Goal: Task Accomplishment & Management: Manage account settings

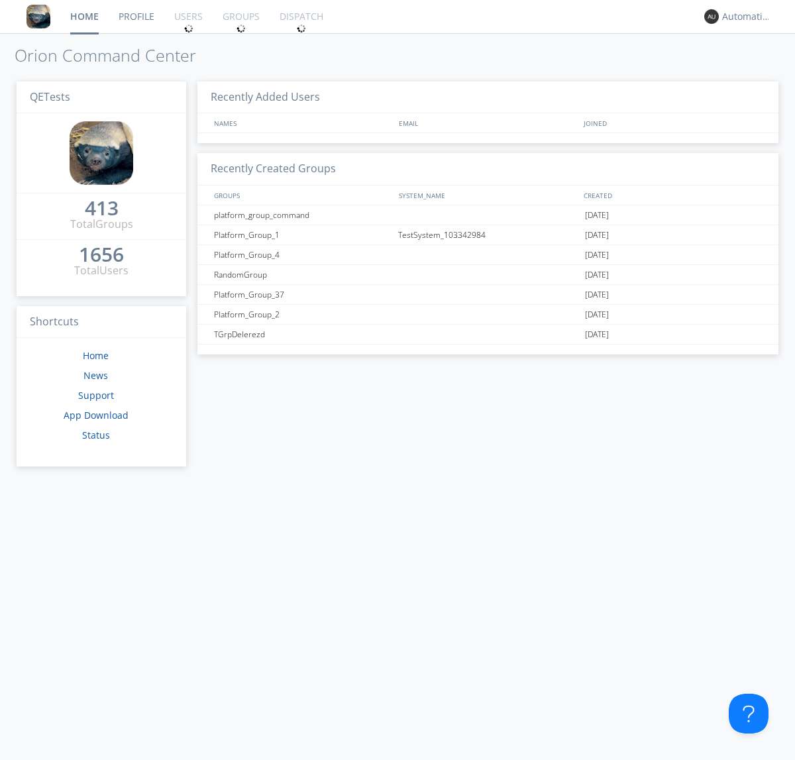
click at [93, 250] on div "1656" at bounding box center [101, 254] width 45 height 13
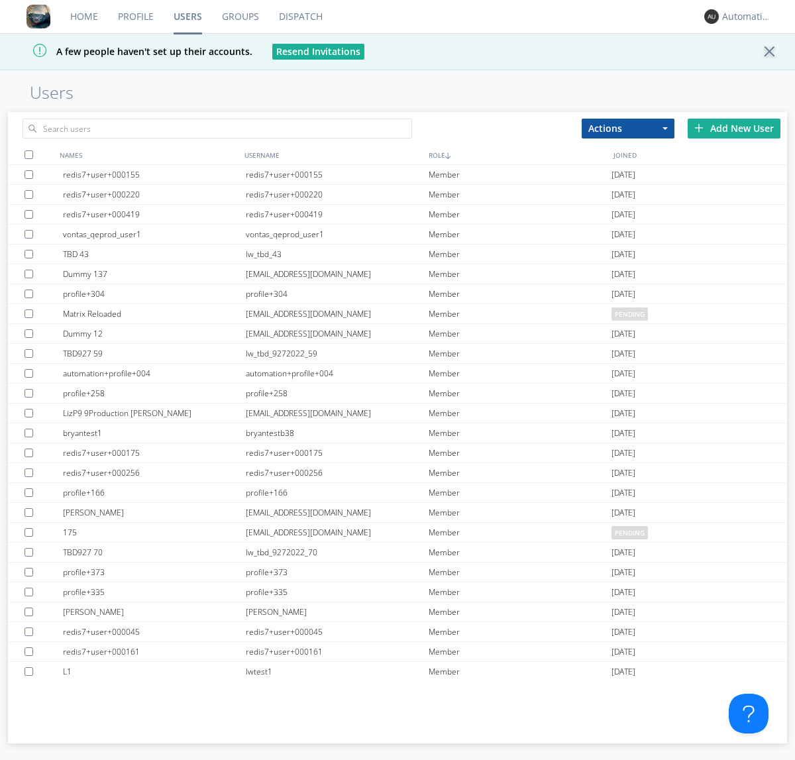
click at [734, 128] on div "Add New User" at bounding box center [734, 129] width 93 height 20
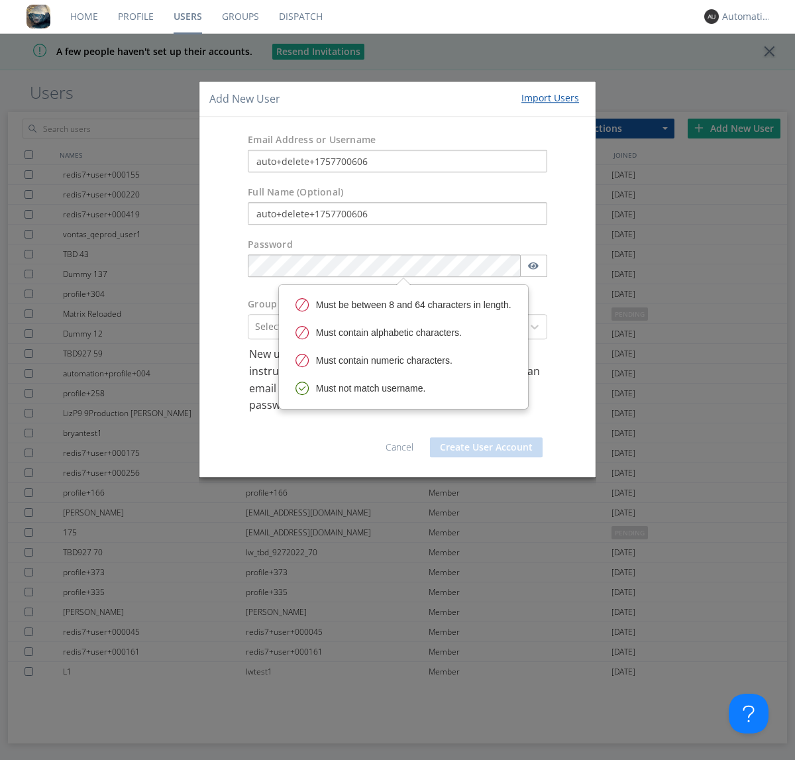
click at [486, 447] on button "Create User Account" at bounding box center [486, 447] width 113 height 20
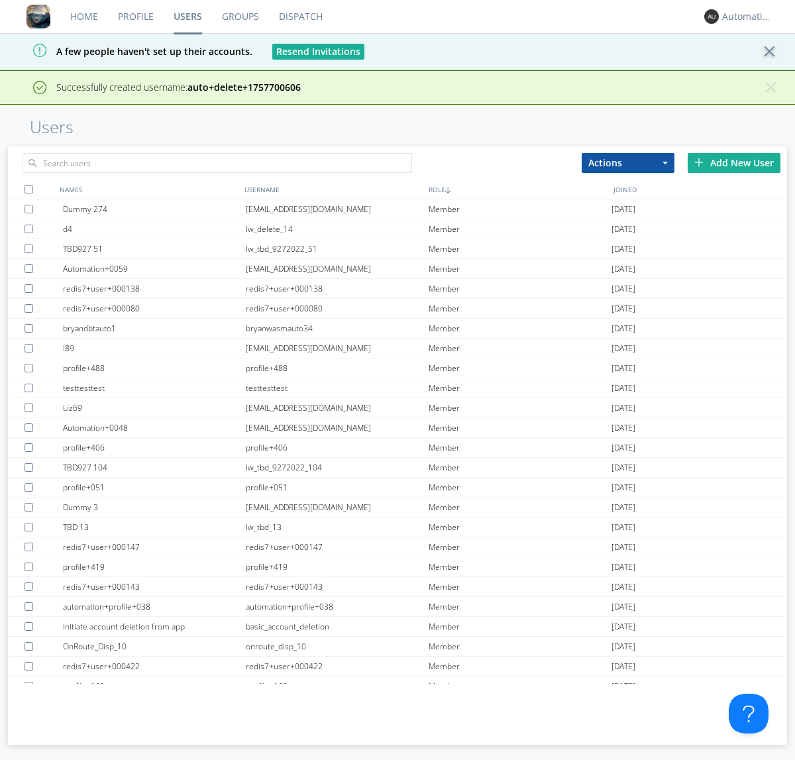
click at [240, 17] on link "Groups" at bounding box center [240, 16] width 57 height 33
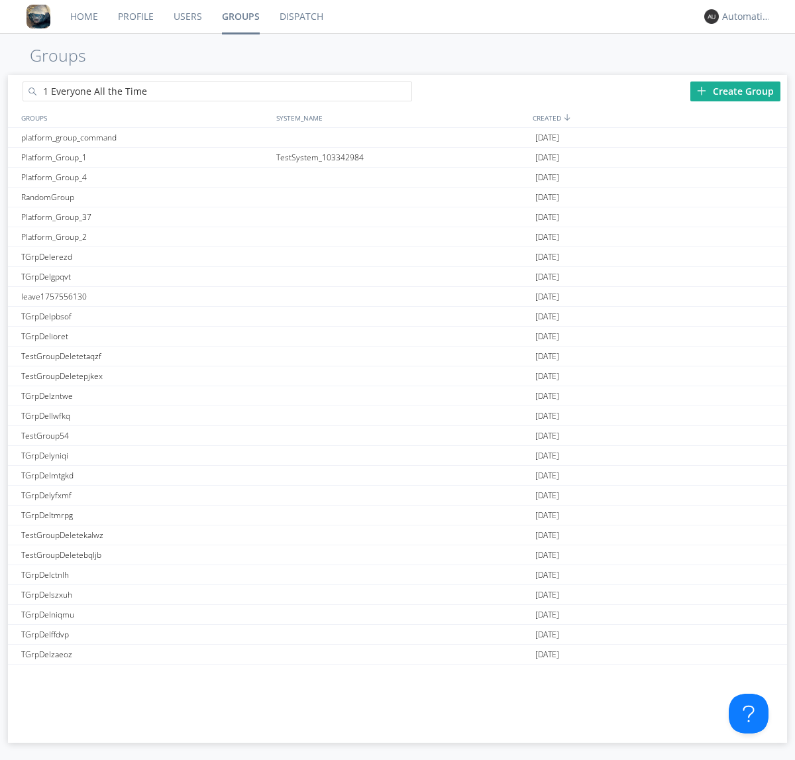
type input "1 Everyone All the Time"
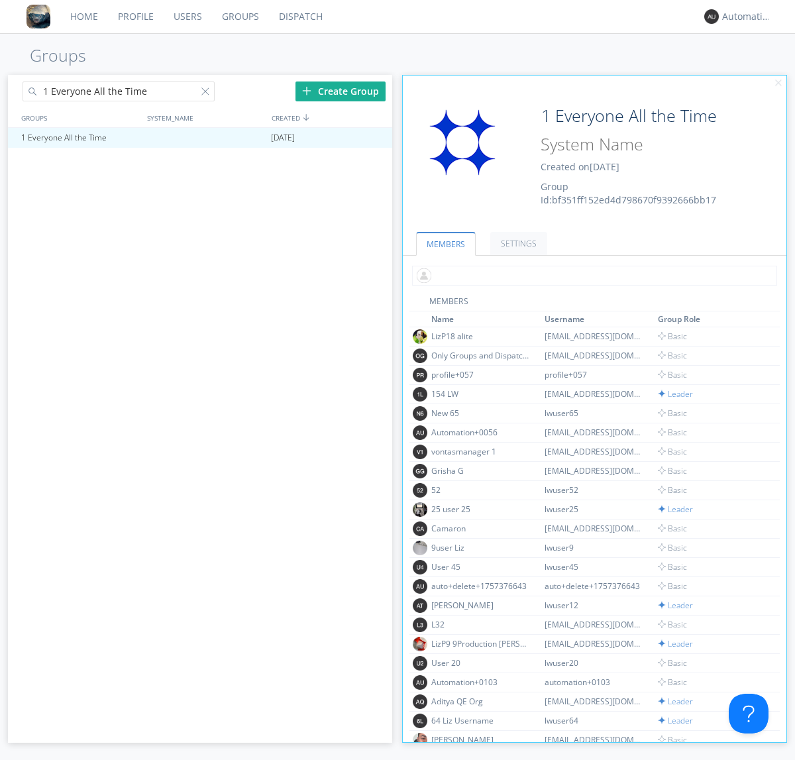
click at [592, 275] on input "text" at bounding box center [594, 276] width 365 height 20
type input "auto+delete+1757700606"
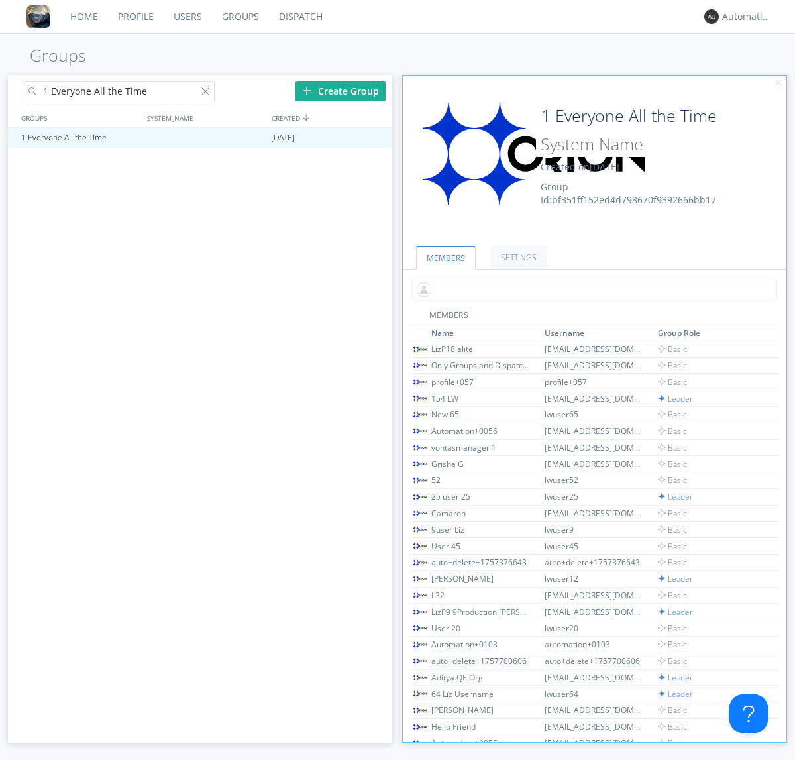
click at [187, 17] on link "Users" at bounding box center [188, 16] width 48 height 33
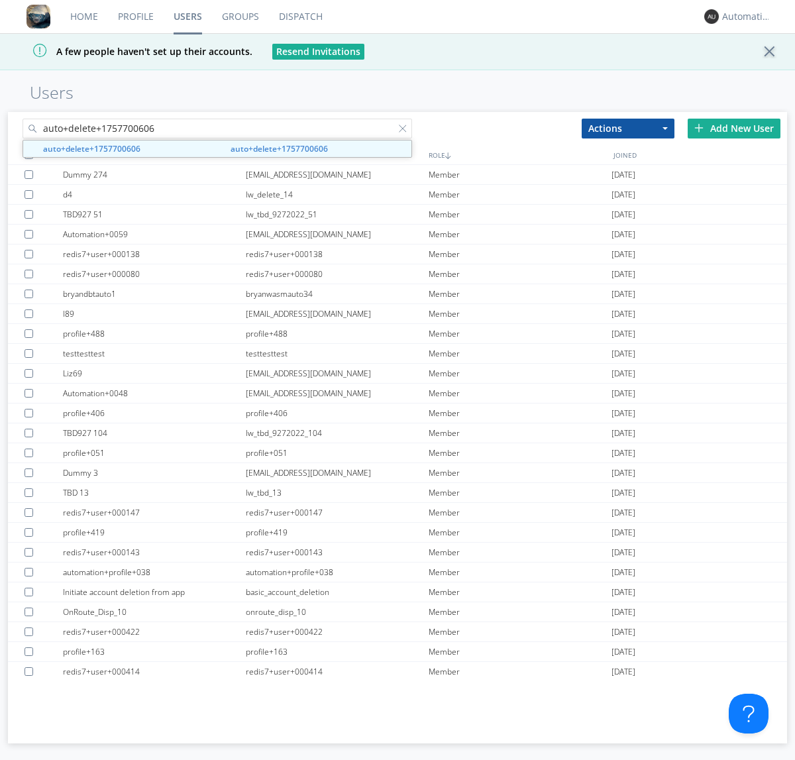
type input "auto+delete+1757700606"
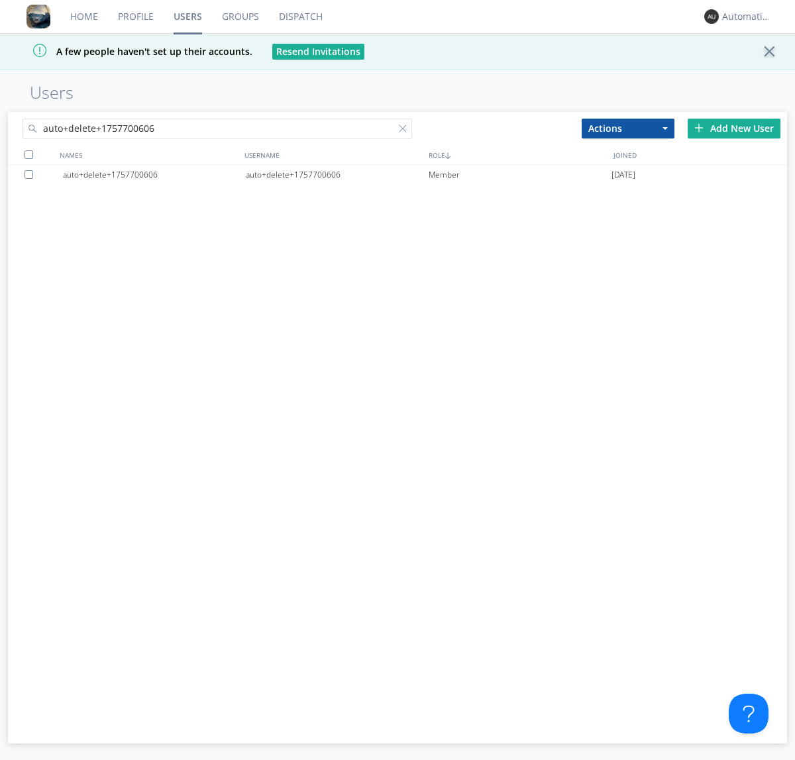
click at [337, 174] on div "auto+delete+1757700606" at bounding box center [337, 175] width 183 height 20
click at [405, 131] on div at bounding box center [405, 131] width 13 height 13
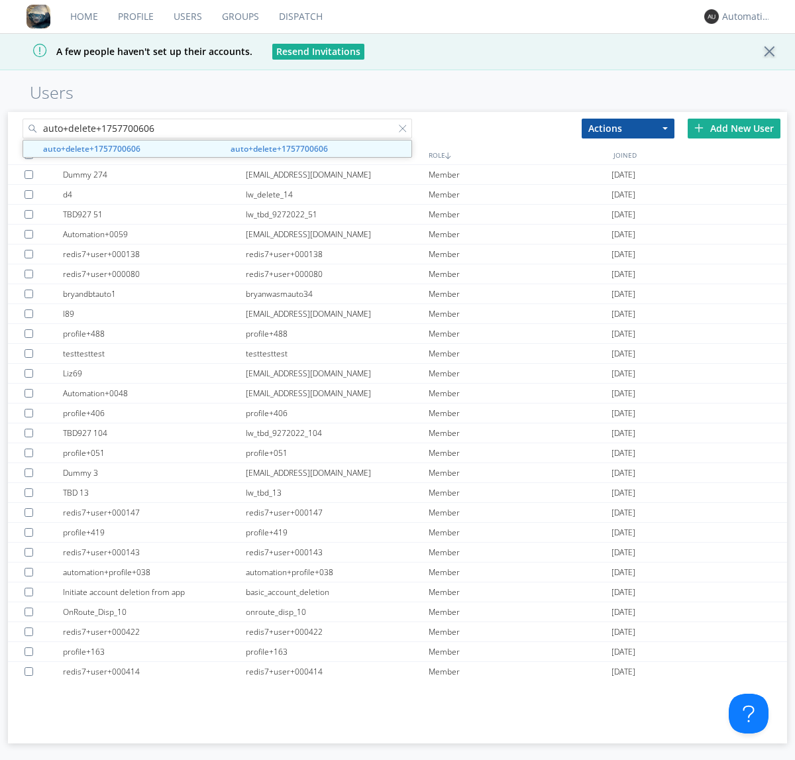
type input "auto+delete+1757700606"
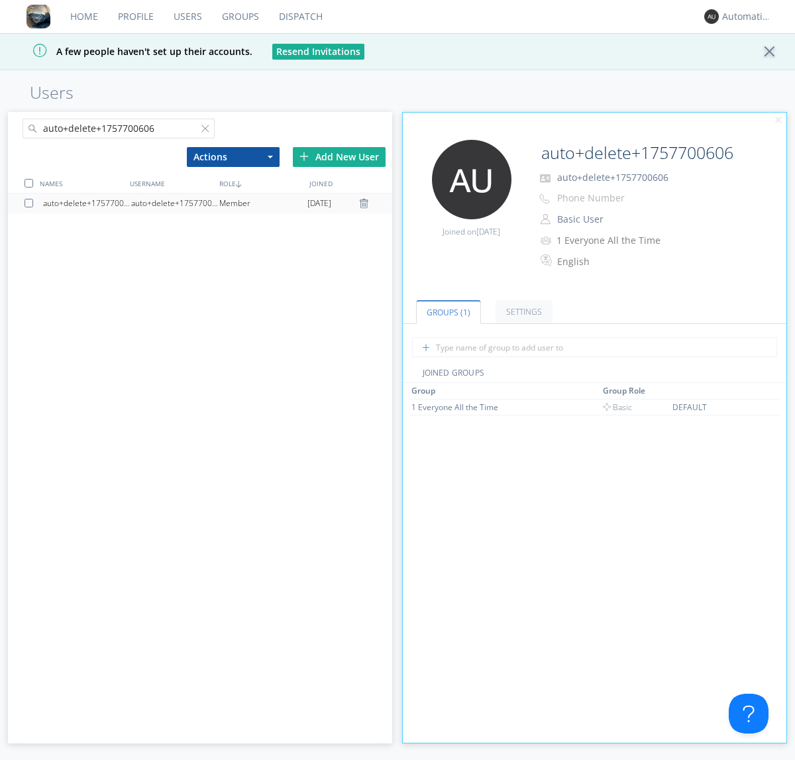
click at [366, 203] on div at bounding box center [365, 203] width 13 height 11
